Goal: Entertainment & Leisure: Consume media (video, audio)

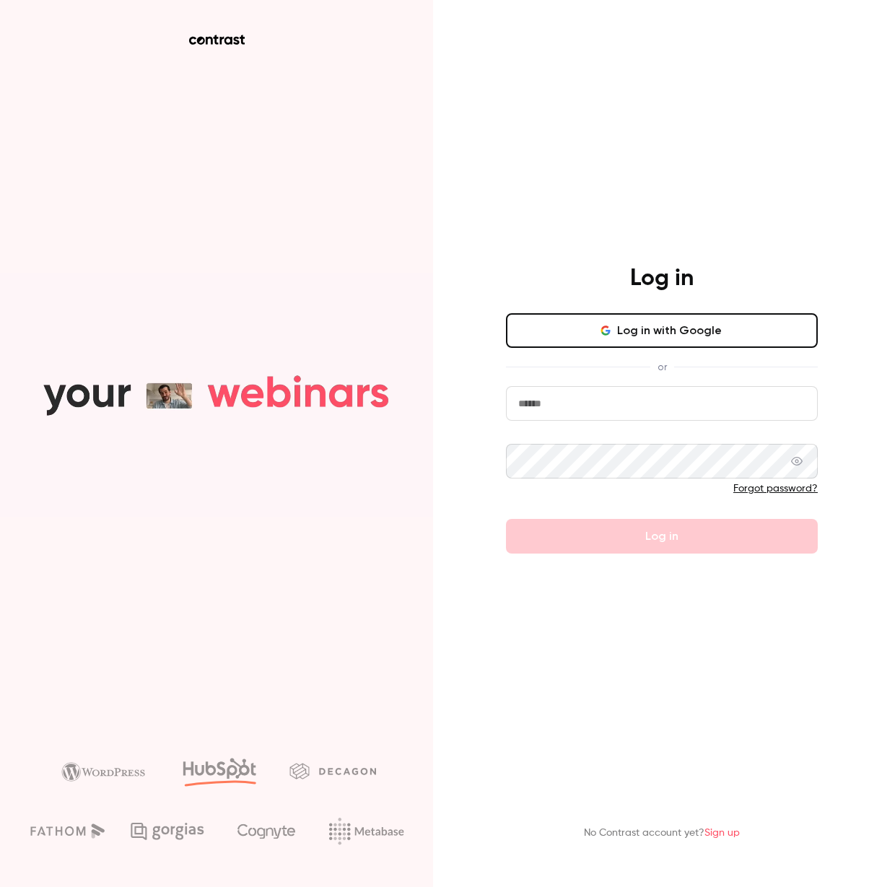
click at [590, 412] on input "email" at bounding box center [662, 403] width 312 height 35
type input "**********"
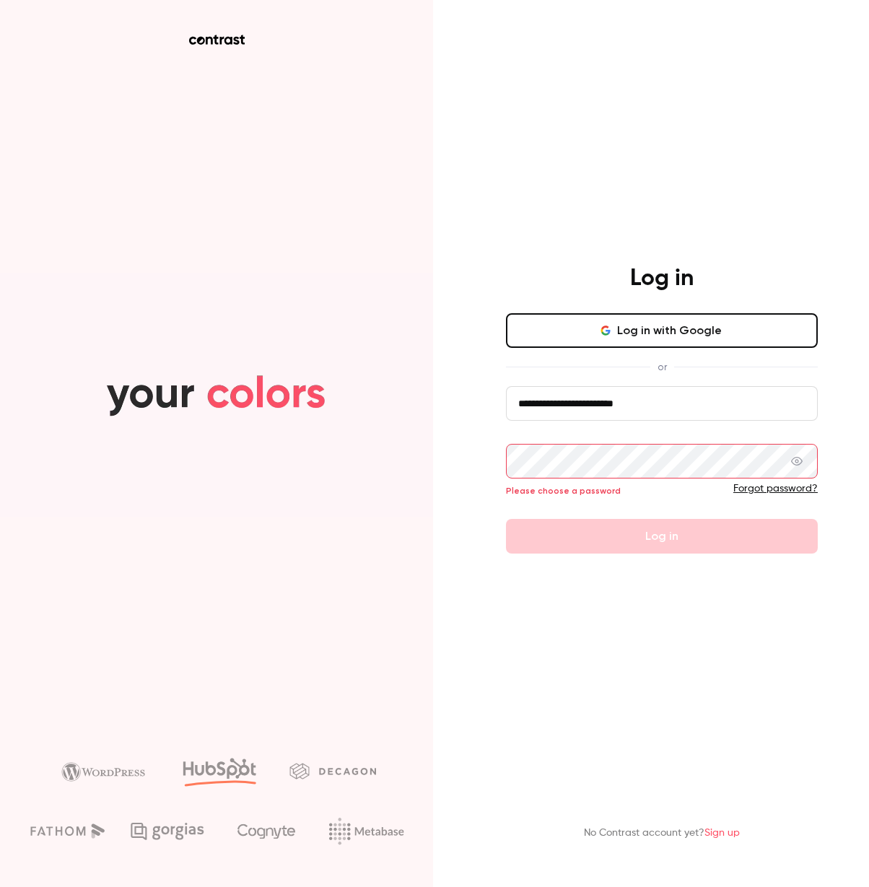
click at [668, 336] on button "Log in with Google" at bounding box center [662, 330] width 312 height 35
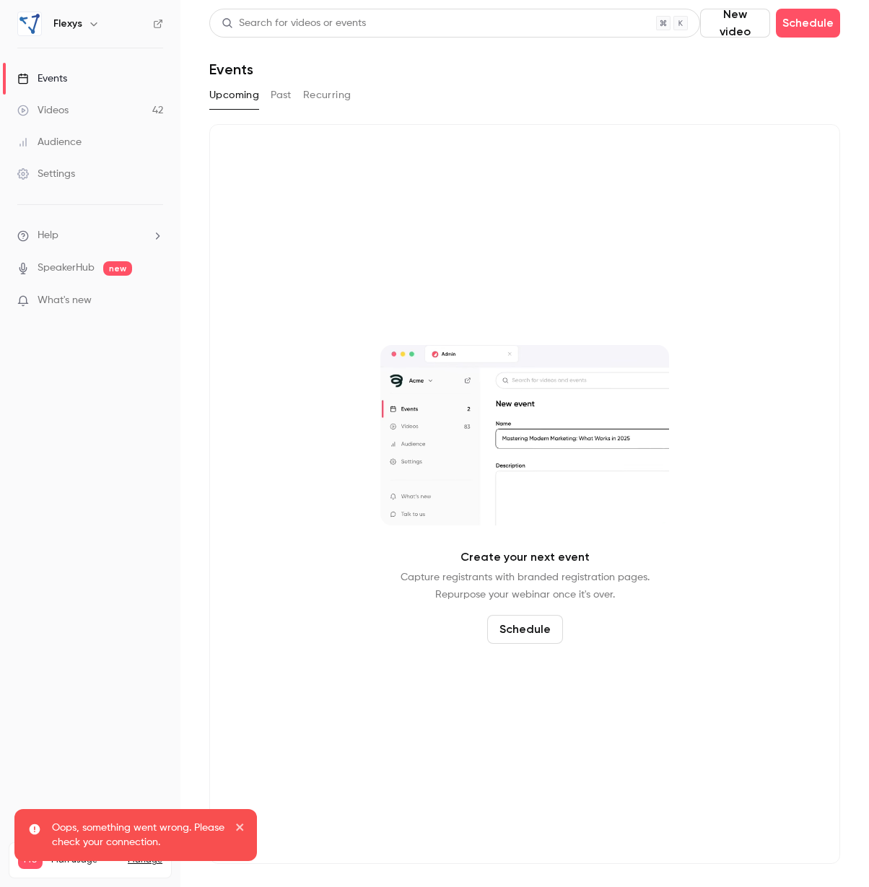
click at [68, 112] on div "Videos" at bounding box center [42, 110] width 51 height 14
